Goal: Transaction & Acquisition: Obtain resource

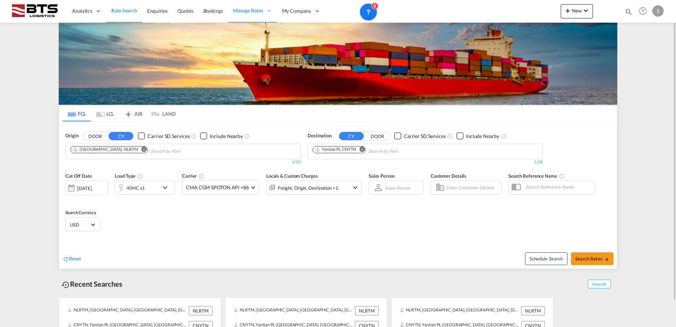
click at [362, 147] on md-icon "Remove" at bounding box center [361, 148] width 5 height 5
paste input "Hamad"
click at [354, 151] on input "Hamad" at bounding box center [346, 151] width 67 height 11
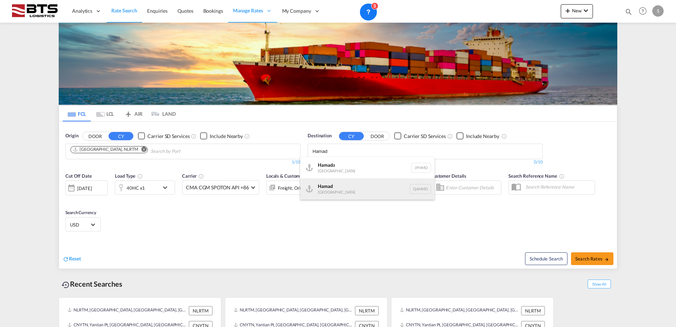
type input "Hamad"
click at [336, 185] on div "Hamad [GEOGRAPHIC_DATA] QAHMD" at bounding box center [367, 188] width 134 height 21
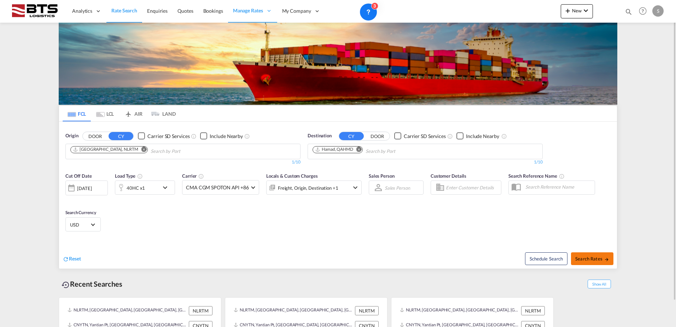
click at [604, 257] on md-icon "icon-arrow-right" at bounding box center [606, 259] width 5 height 5
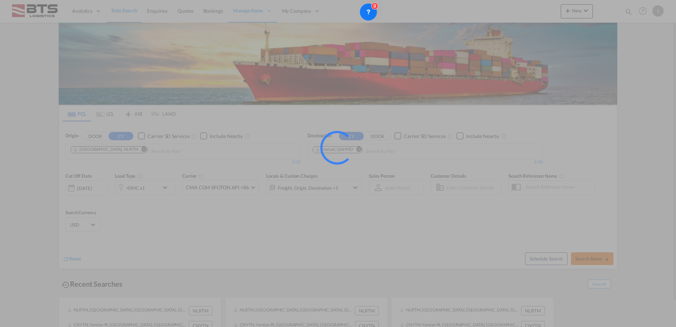
type input "NLRTM to QAHMD / [DATE]"
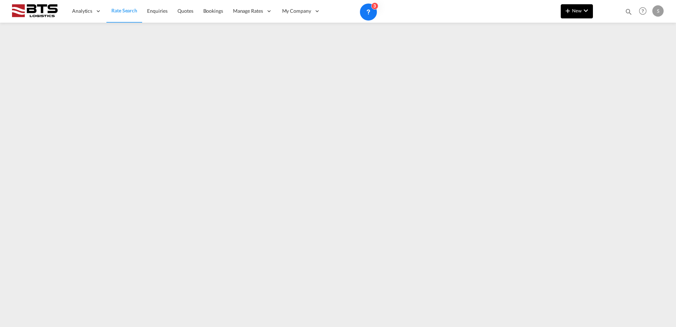
click at [570, 16] on button "New" at bounding box center [577, 11] width 32 height 14
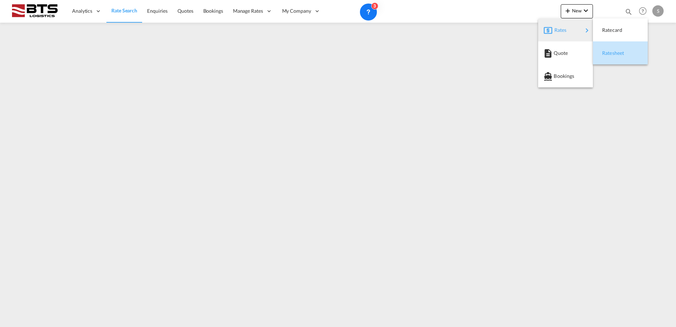
click at [610, 51] on span "Ratesheet" at bounding box center [606, 53] width 8 height 14
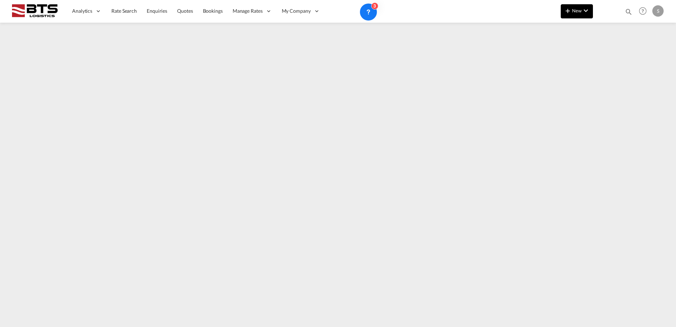
click at [571, 16] on button "New" at bounding box center [577, 11] width 32 height 14
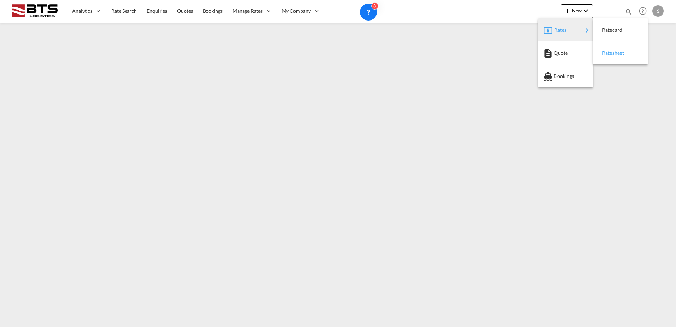
click at [609, 54] on span "Ratesheet" at bounding box center [606, 53] width 8 height 14
